Goal: Information Seeking & Learning: Learn about a topic

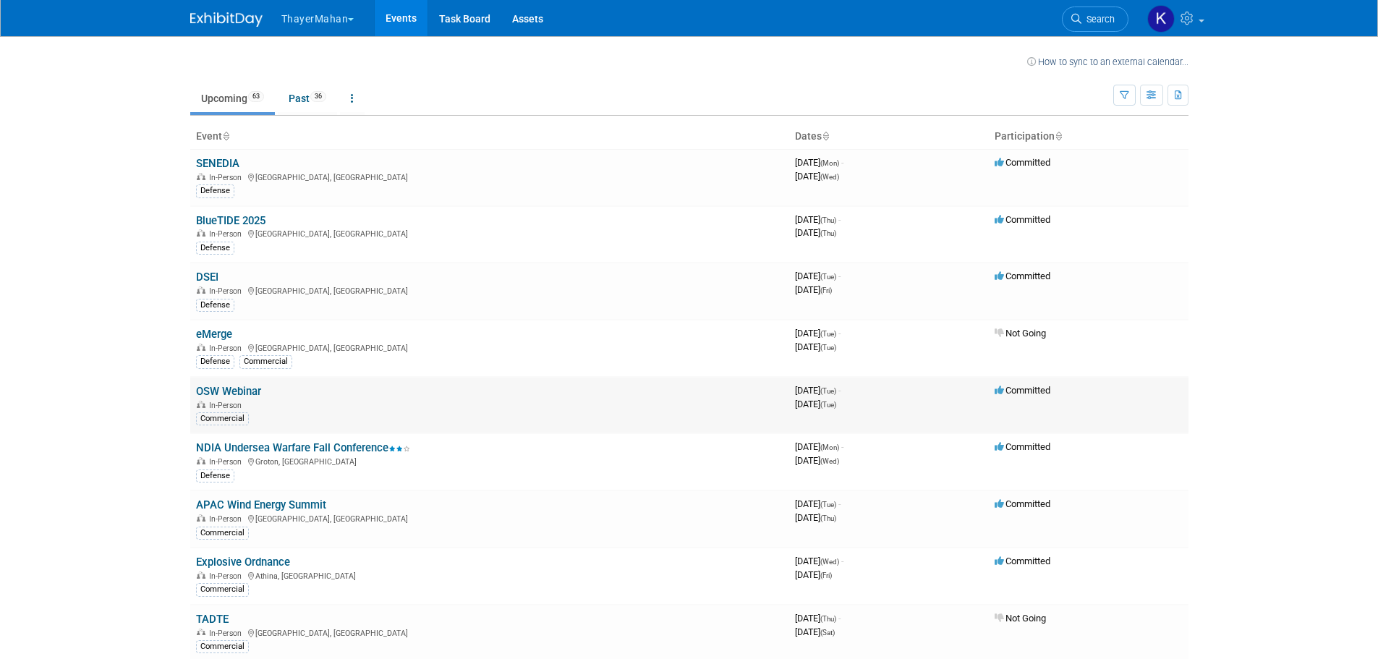
click at [231, 387] on link "OSW Webinar" at bounding box center [228, 391] width 65 height 13
click at [240, 218] on link "BlueTIDE 2025" at bounding box center [230, 220] width 69 height 13
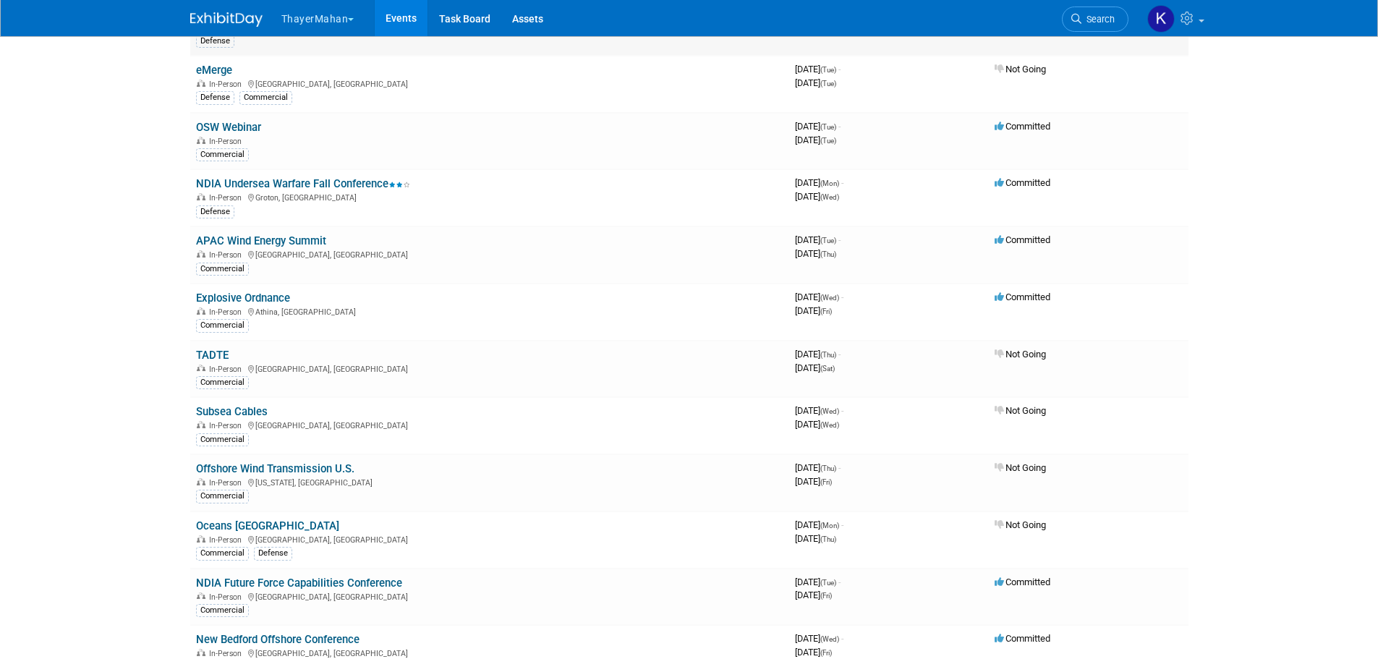
scroll to position [289, 0]
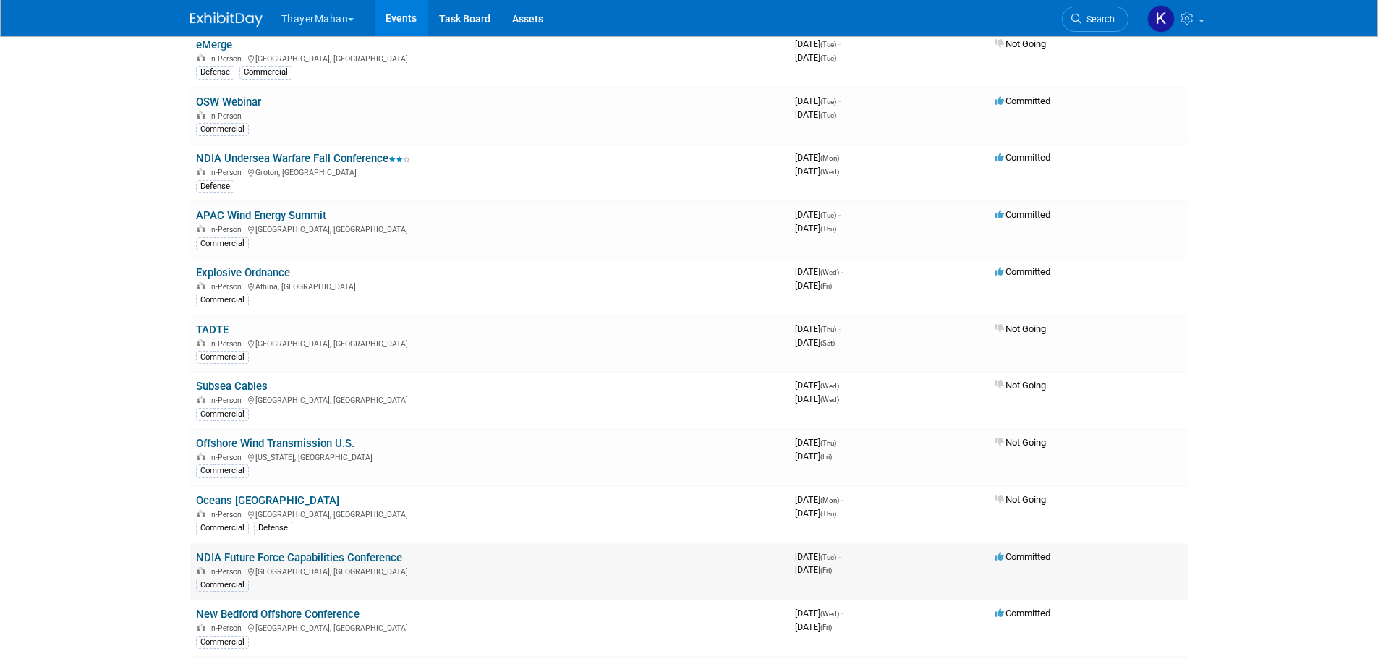
click at [279, 553] on link "NDIA Future Force Capabilities Conference" at bounding box center [299, 557] width 206 height 13
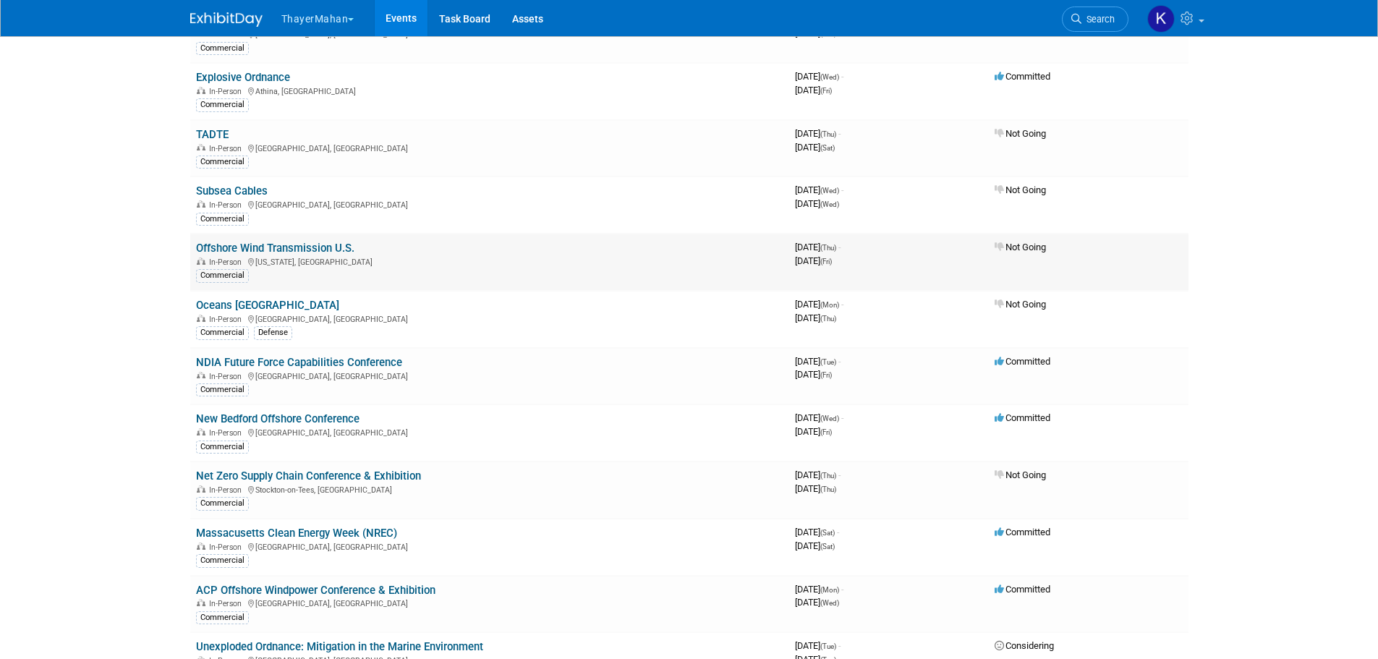
scroll to position [506, 0]
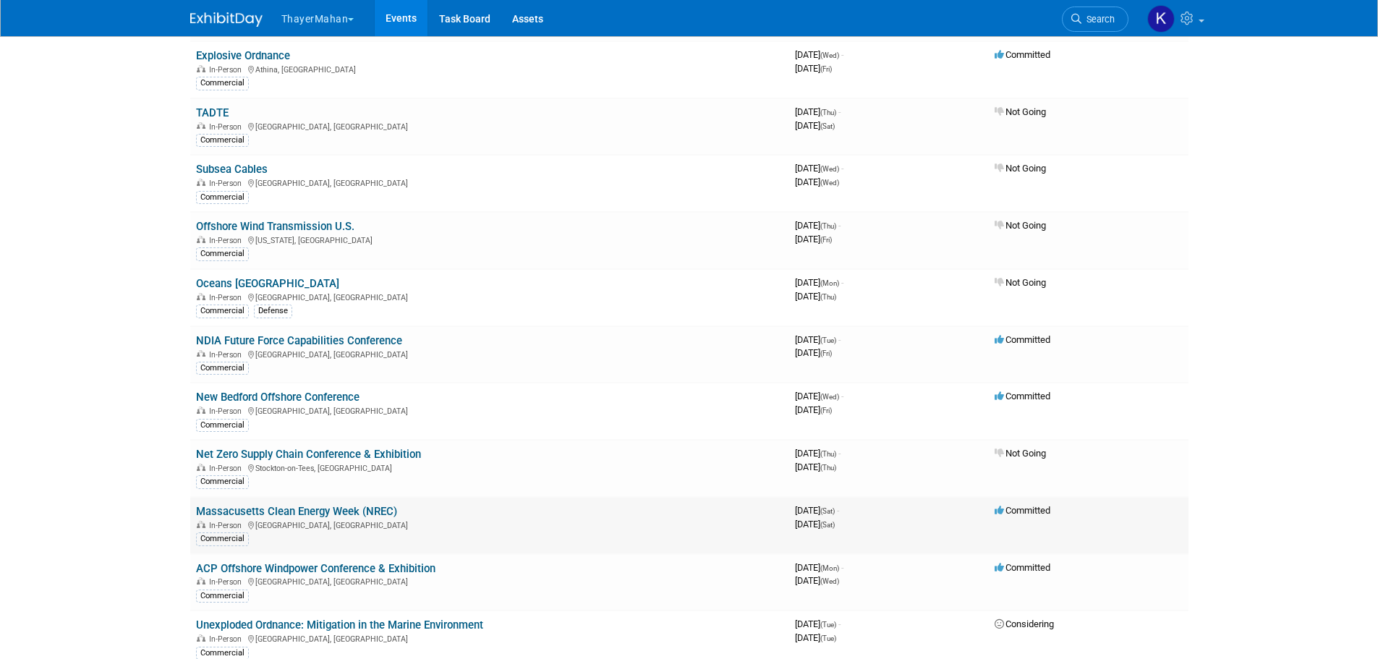
click at [268, 511] on link "Massacusetts Clean Energy Week (NREC)" at bounding box center [296, 511] width 201 height 13
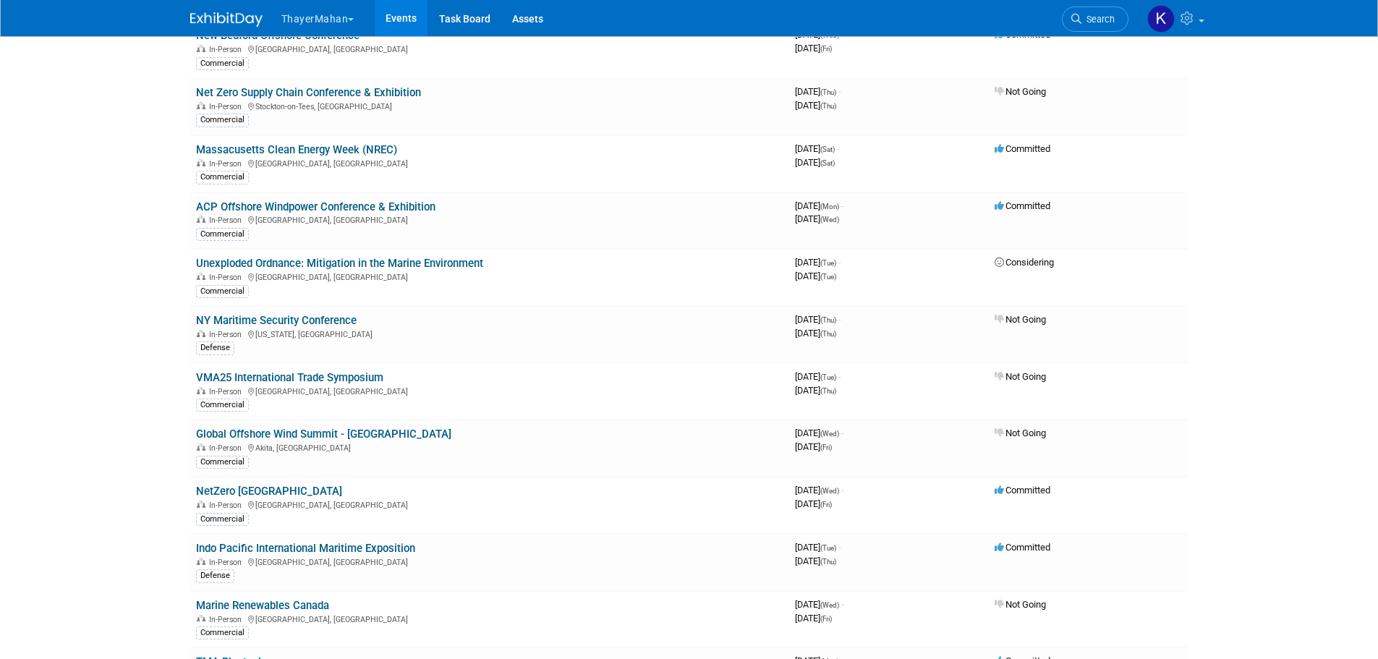
scroll to position [940, 0]
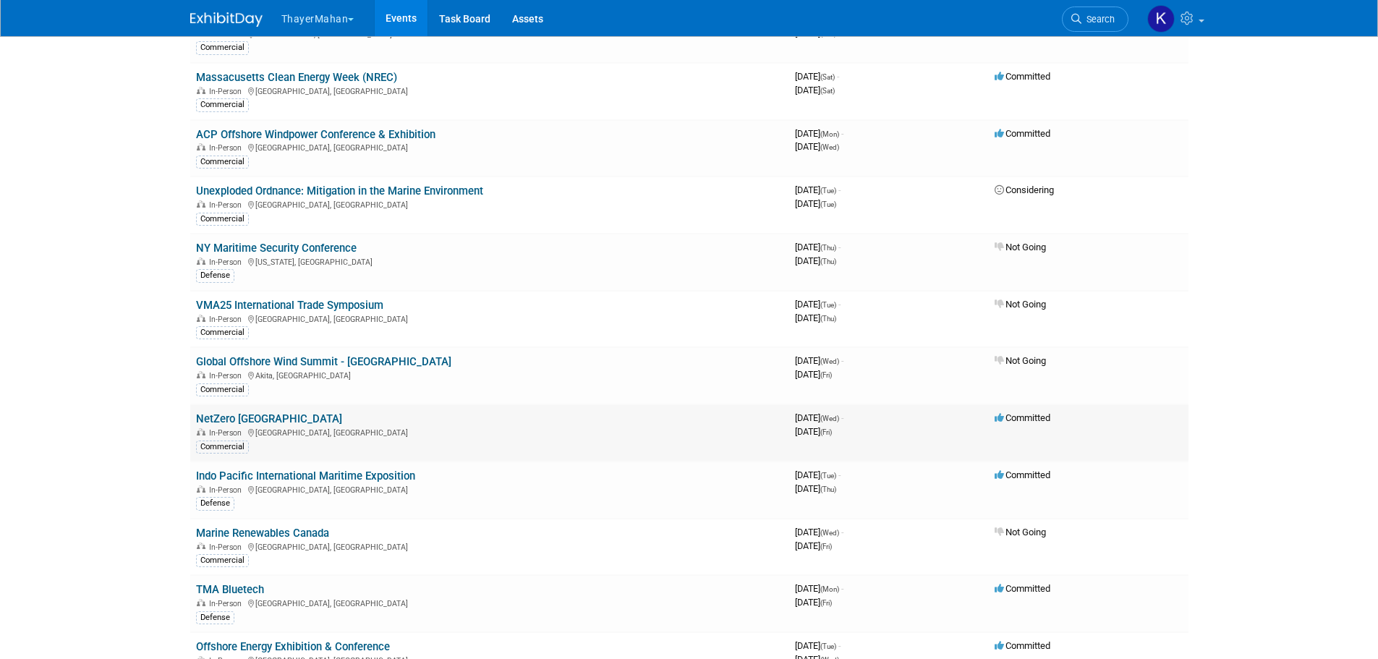
click at [250, 416] on link "NetZero [GEOGRAPHIC_DATA]" at bounding box center [269, 418] width 146 height 13
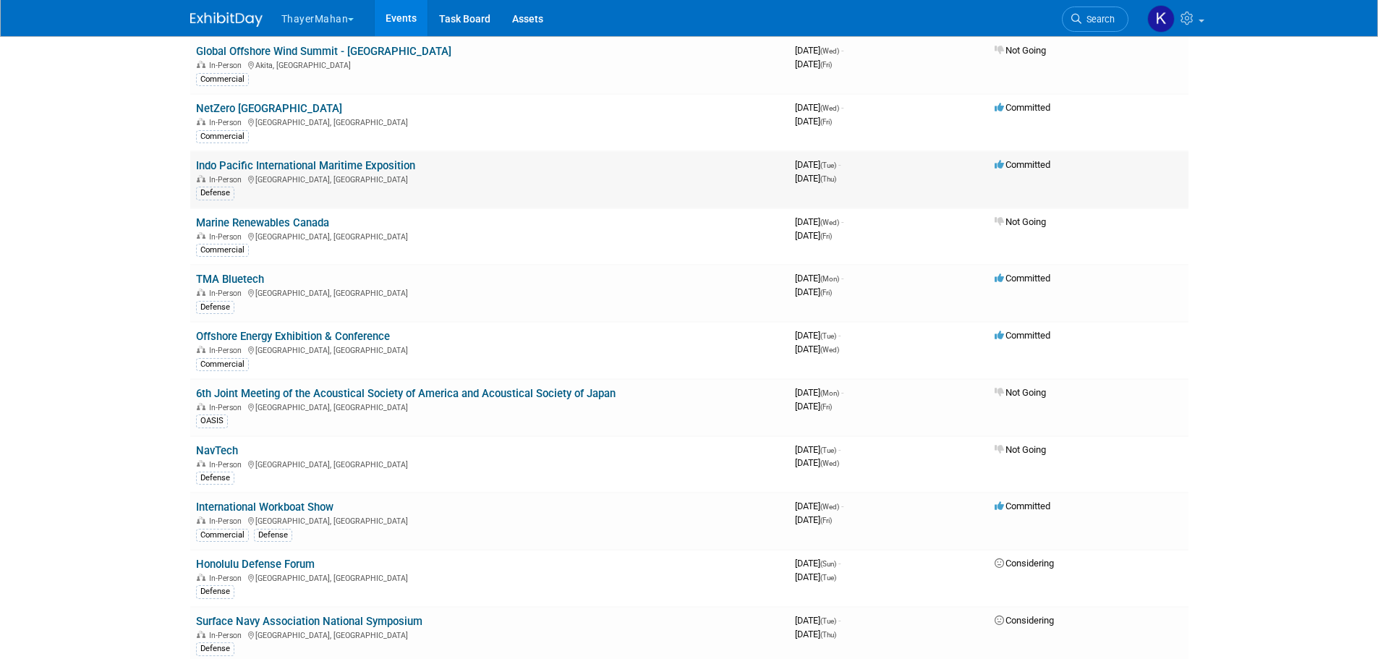
scroll to position [1302, 0]
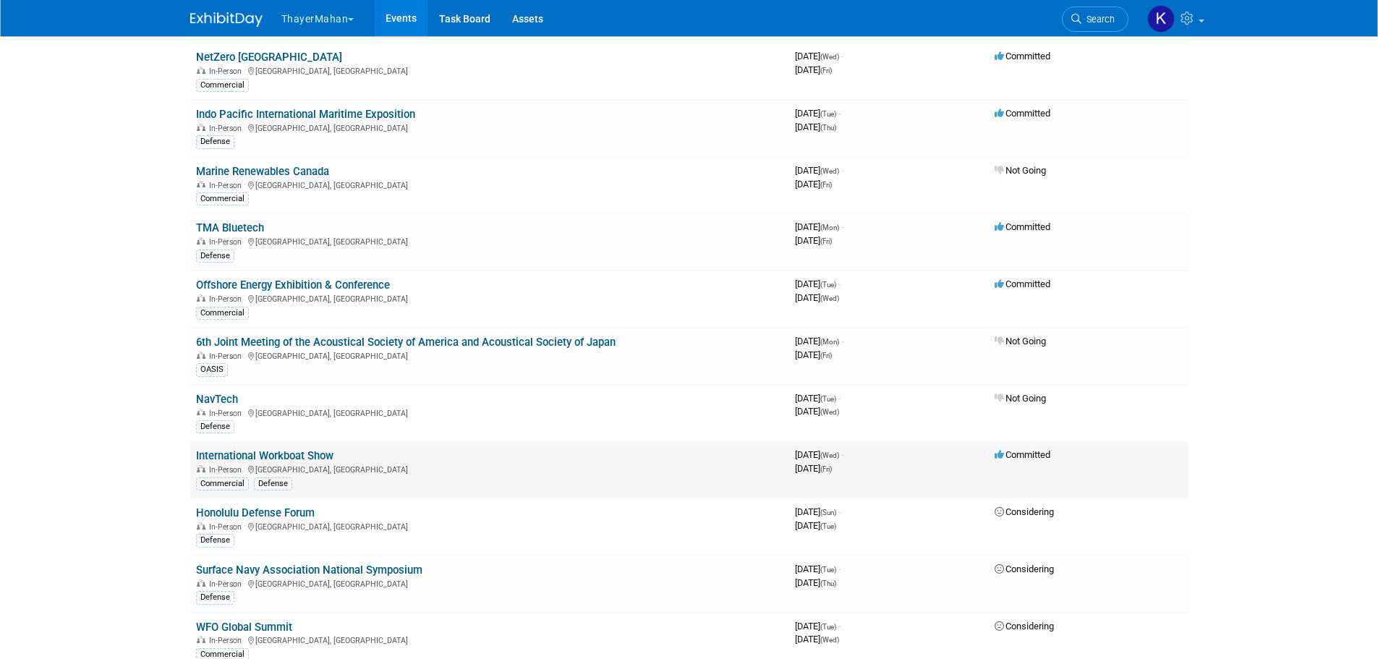
click at [294, 454] on link "International Workboat Show" at bounding box center [264, 455] width 137 height 13
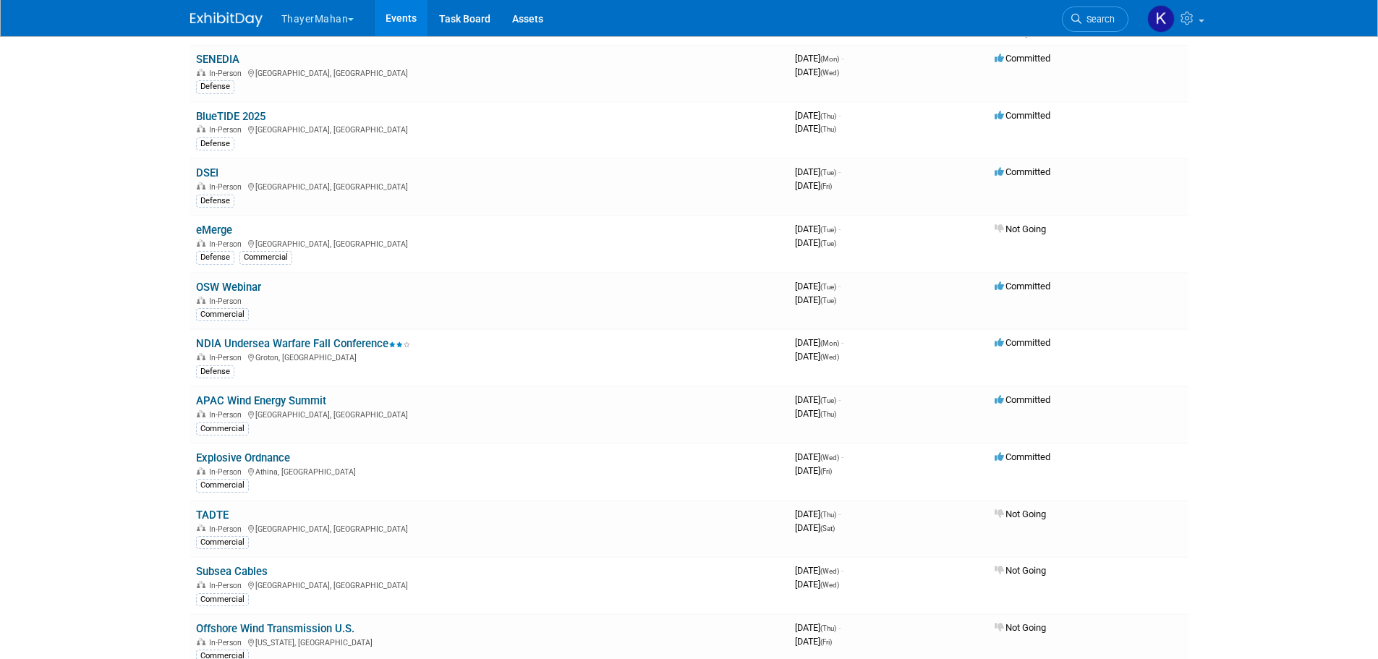
scroll to position [0, 0]
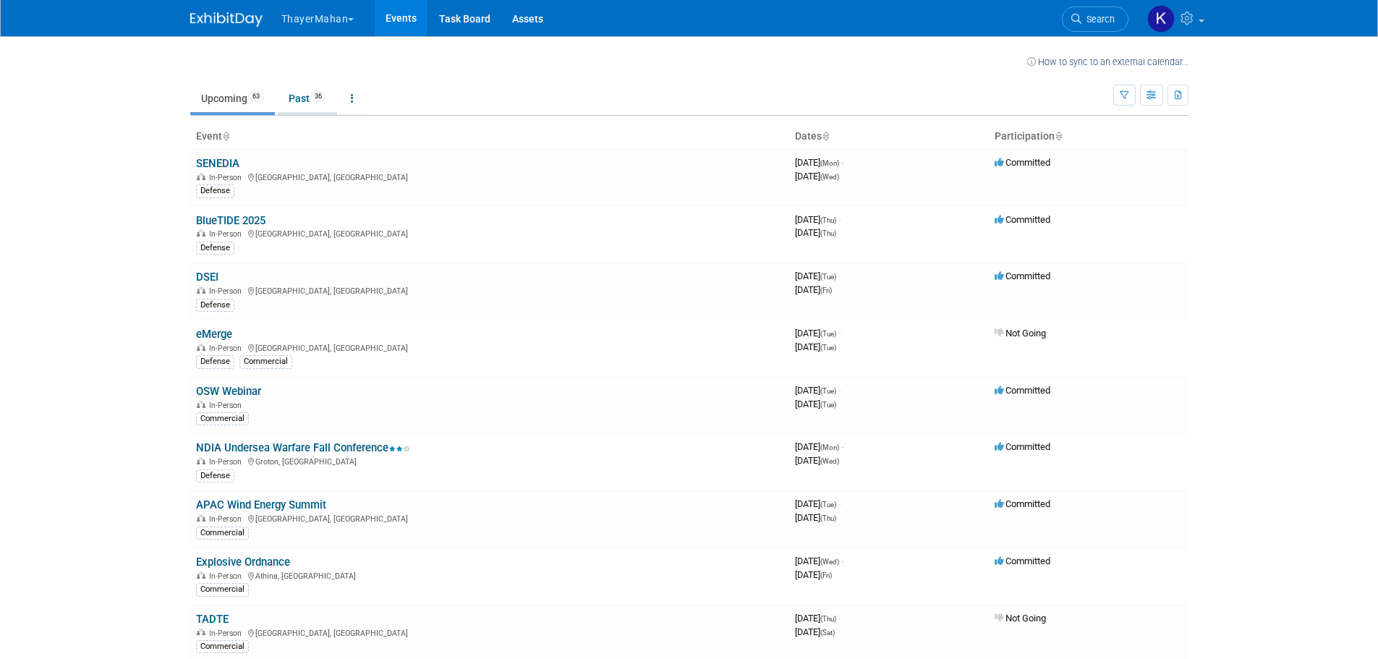
click at [307, 95] on link "Past 36" at bounding box center [307, 98] width 59 height 27
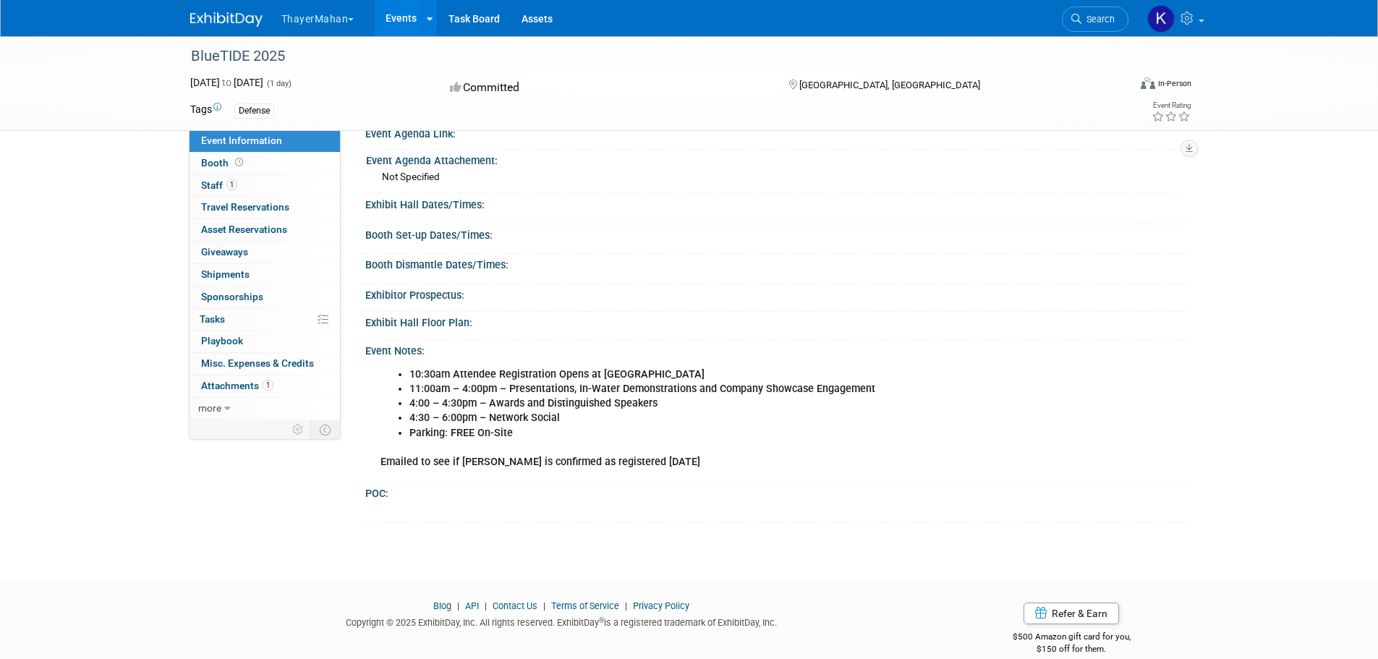
scroll to position [214, 0]
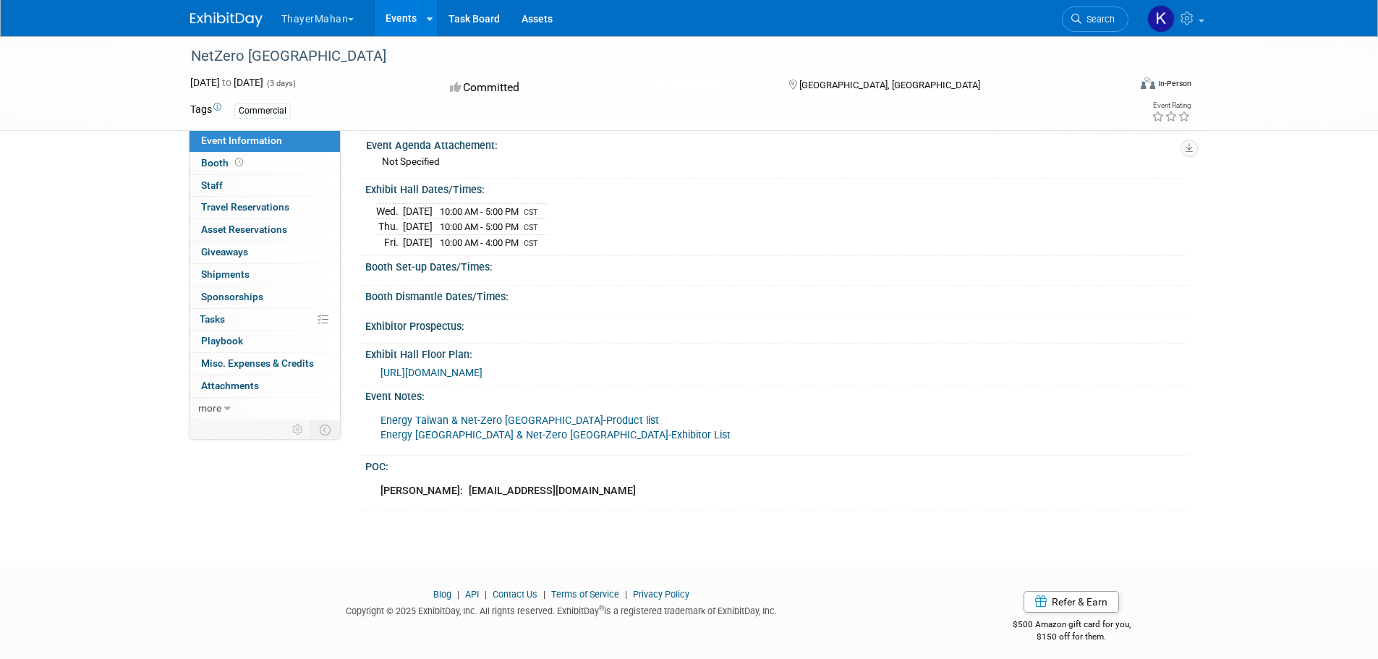
scroll to position [216, 0]
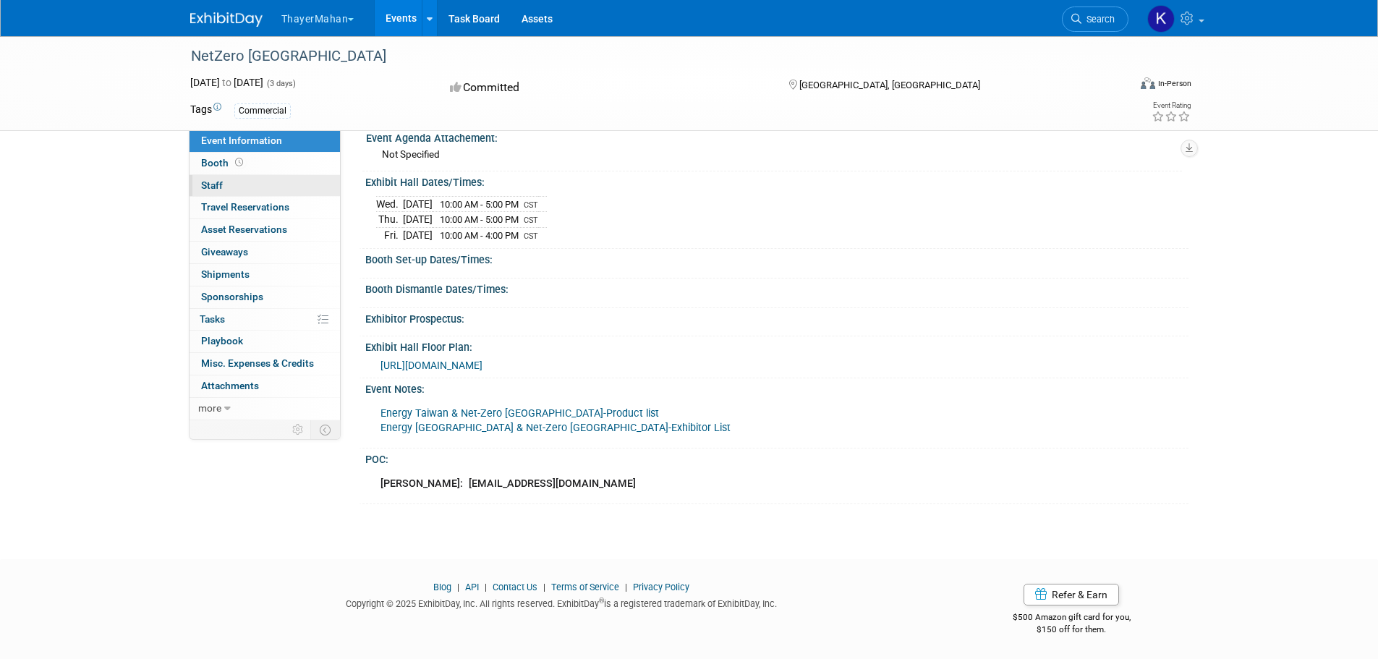
click at [218, 184] on span "Staff 0" at bounding box center [212, 185] width 22 height 12
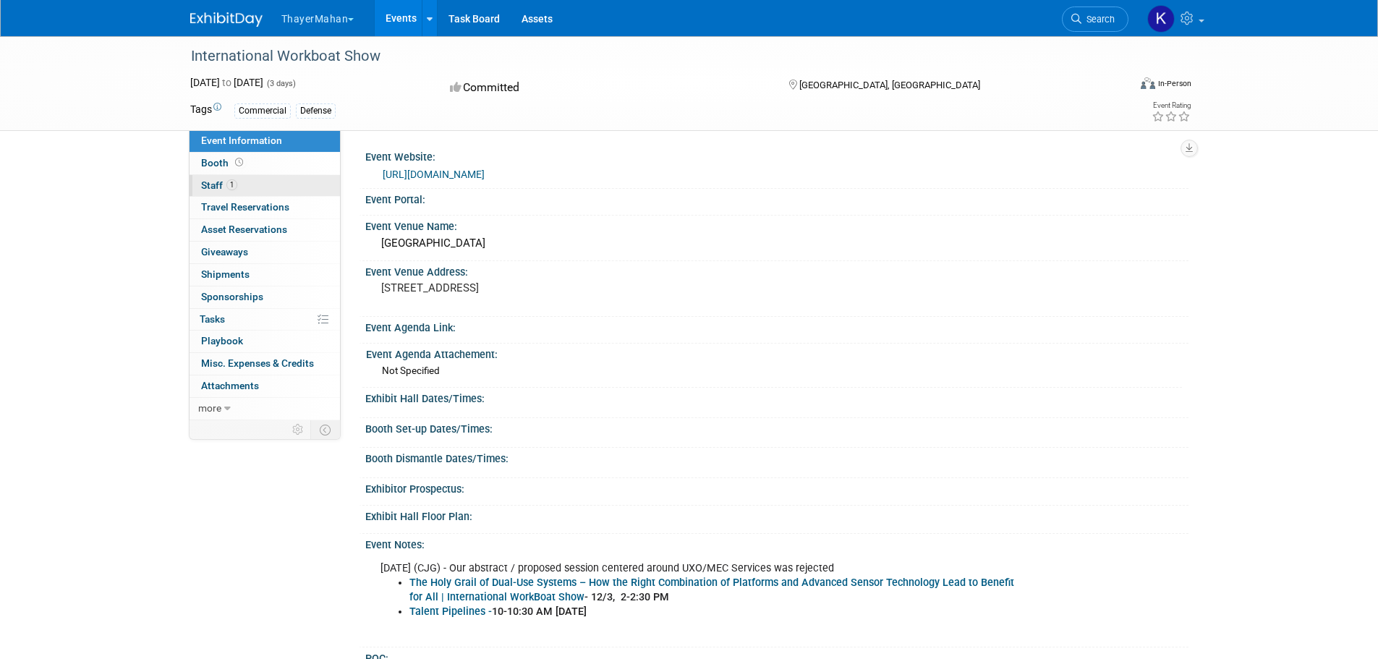
click at [206, 180] on span "Staff 1" at bounding box center [219, 185] width 36 height 12
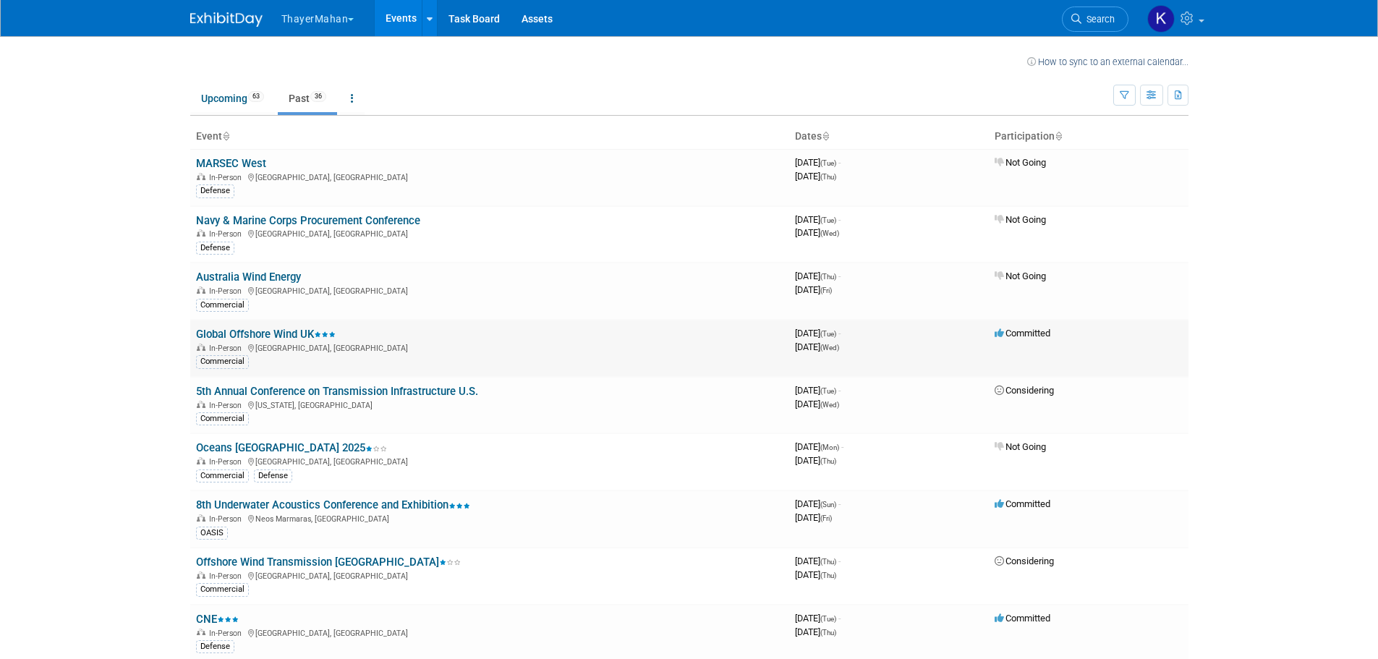
click at [276, 336] on link "Global Offshore Wind UK" at bounding box center [266, 334] width 140 height 13
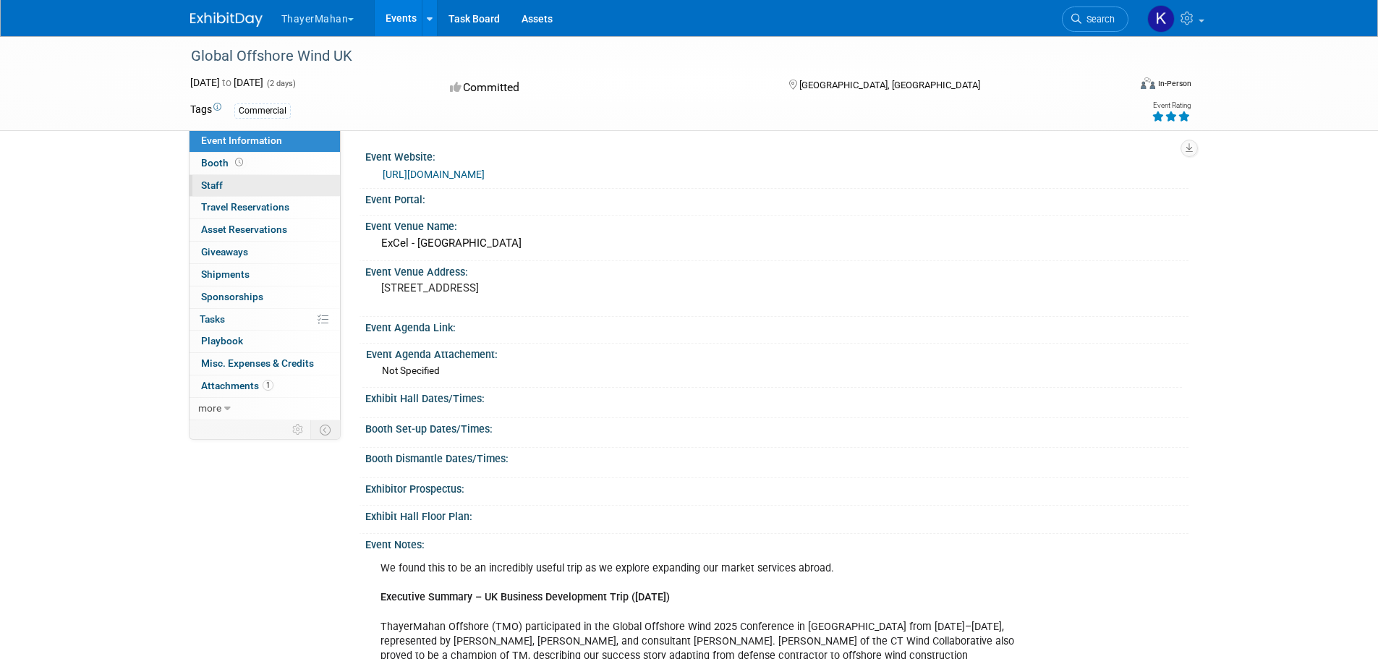
click at [216, 185] on span "Staff 0" at bounding box center [212, 185] width 22 height 12
